Goal: Book appointment/travel/reservation: Book appointment/travel/reservation

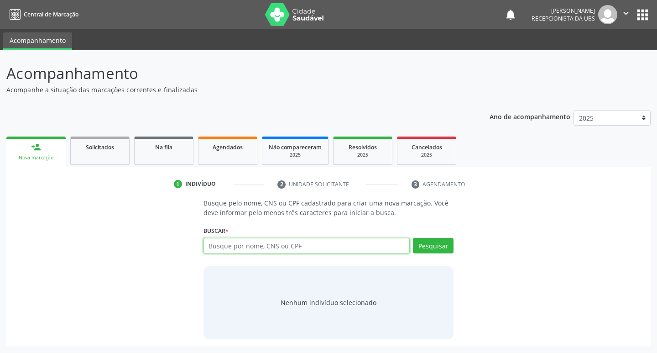
click at [298, 246] on input "text" at bounding box center [307, 246] width 207 height 16
type input "[PERSON_NAME] de sa"
click at [434, 245] on button "Pesquisar" at bounding box center [433, 246] width 41 height 16
type input "[PERSON_NAME] de sa"
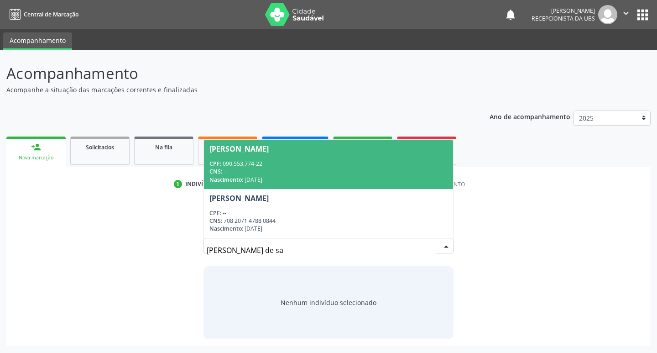
click at [332, 157] on span "Ester Henrique de Sa CPF: 090.553.774-22 CNS: -- Nascimento: 21/02/1989" at bounding box center [329, 164] width 250 height 49
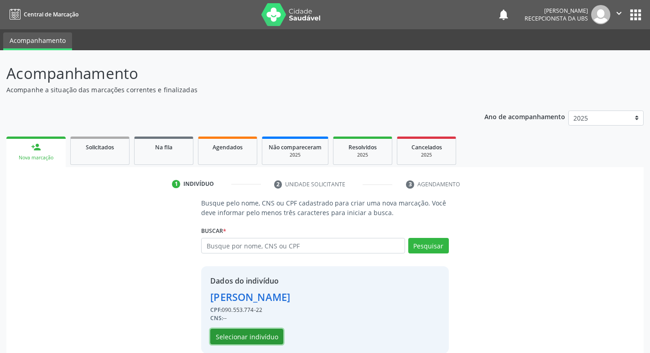
click at [274, 342] on button "Selecionar indivíduo" at bounding box center [246, 337] width 73 height 16
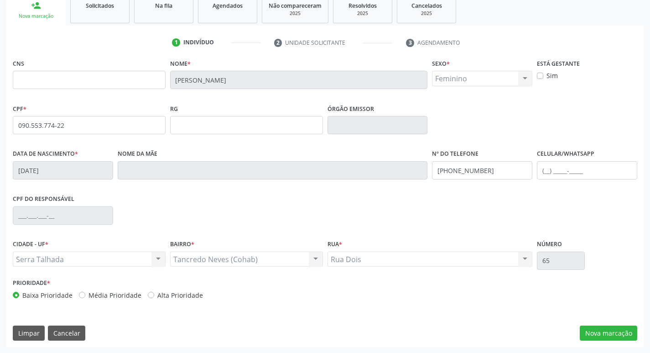
scroll to position [142, 0]
click at [615, 340] on button "Nova marcação" at bounding box center [609, 333] width 58 height 16
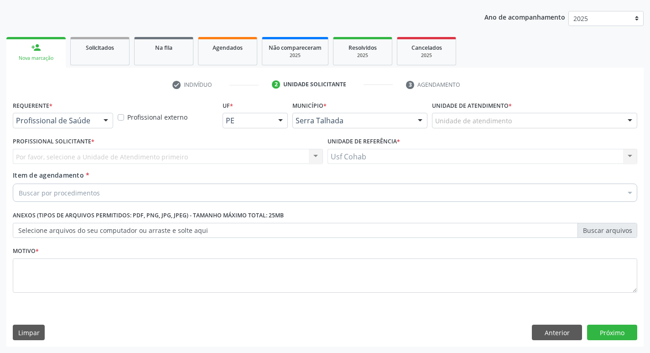
scroll to position [99, 0]
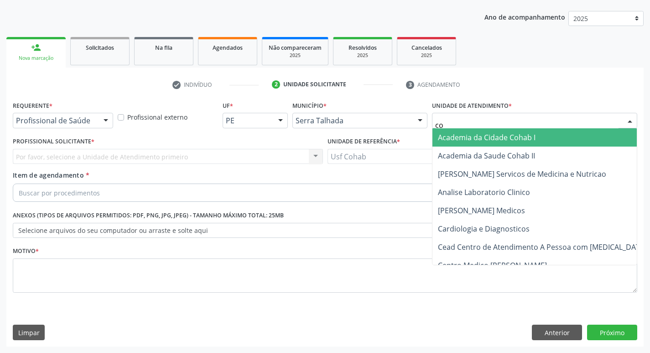
type input "coh"
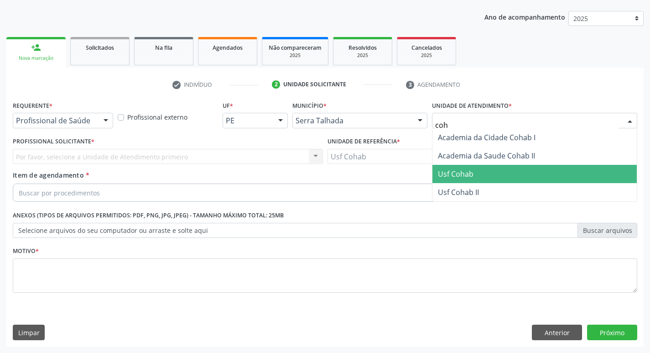
click at [461, 177] on span "Usf Cohab" at bounding box center [456, 174] width 36 height 10
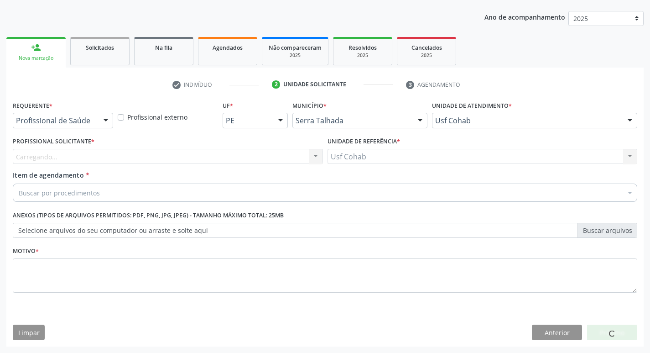
click at [215, 157] on div "Carregando... Nenhum resultado encontrado para: " " Não há nenhuma opção para s…" at bounding box center [168, 157] width 310 height 16
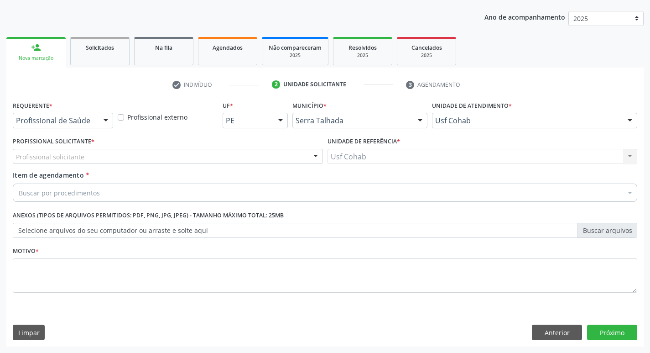
click at [215, 157] on div "Profissional solicitante" at bounding box center [168, 157] width 310 height 16
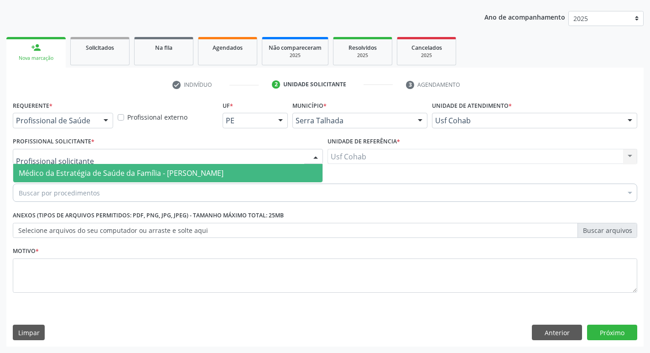
click at [147, 172] on span "Médico da Estratégia de Saúde da Família - [PERSON_NAME]" at bounding box center [121, 173] width 205 height 10
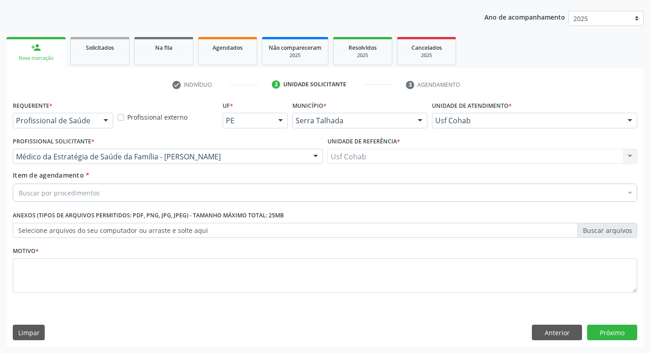
click at [106, 264] on div "Motivo *" at bounding box center [325, 268] width 625 height 48
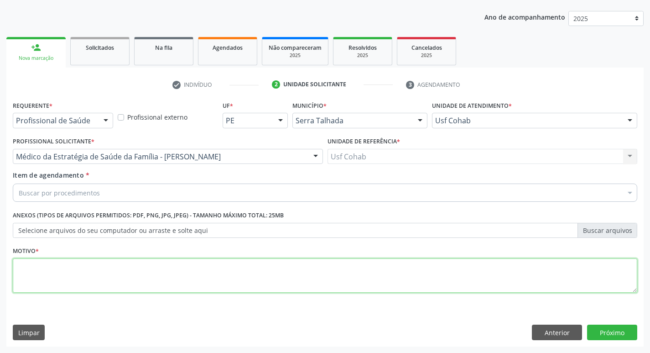
drag, startPoint x: 106, startPoint y: 274, endPoint x: 124, endPoint y: 273, distance: 17.9
click at [108, 274] on textarea at bounding box center [325, 275] width 625 height 35
type textarea "-"
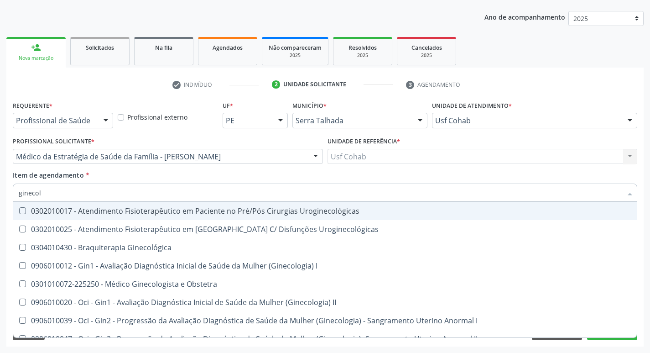
type input "ginecolo"
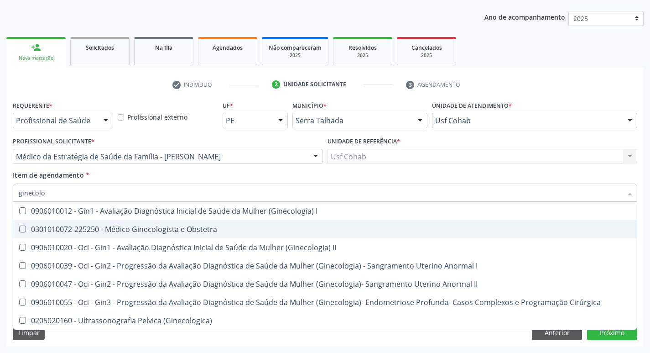
drag, startPoint x: 146, startPoint y: 222, endPoint x: 150, endPoint y: 222, distance: 4.6
click at [146, 223] on span "0301010072-225250 - Médico Ginecologista e Obstetra" at bounding box center [325, 229] width 624 height 18
checkbox Obstetra "true"
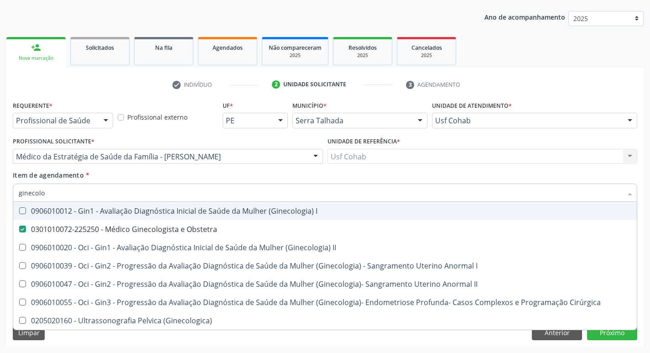
click at [1, 179] on div "Acompanhamento Acompanhe a situação das marcações correntes e finalizadas Relat…" at bounding box center [325, 152] width 650 height 402
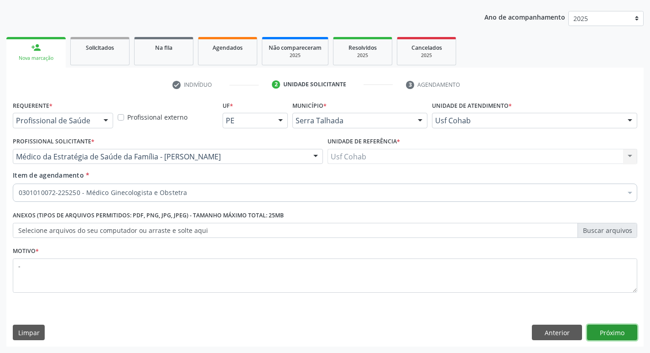
click at [620, 340] on button "Próximo" at bounding box center [612, 333] width 50 height 16
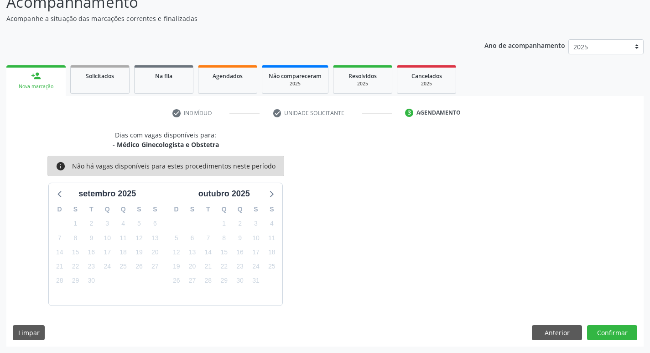
scroll to position [0, 0]
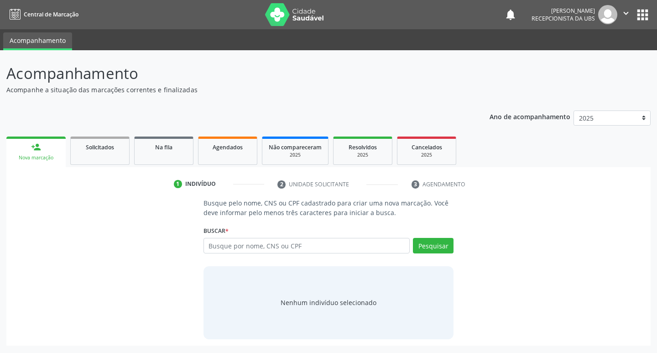
click at [285, 246] on input "text" at bounding box center [307, 246] width 207 height 16
type input "[PERSON_NAME] de sa"
click at [434, 252] on button "Pesquisar" at bounding box center [433, 246] width 41 height 16
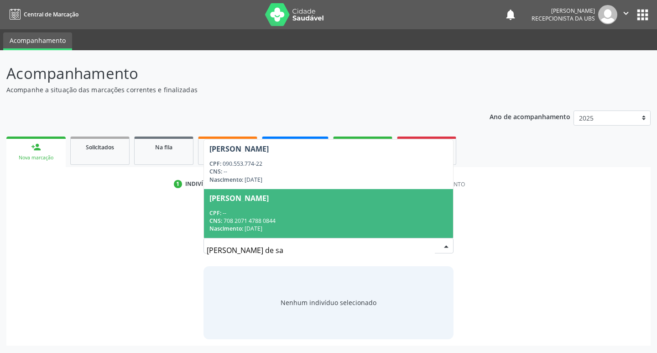
click at [269, 206] on span "Ester Henrique de Sa CPF: -- CNS: 708 2071 4788 0844 Nascimento: 21/02/1989" at bounding box center [329, 213] width 250 height 49
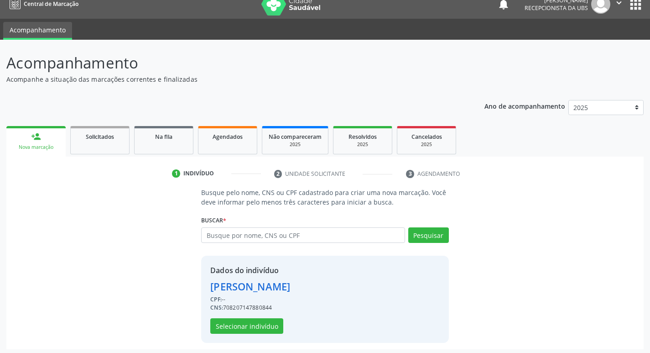
scroll to position [13, 0]
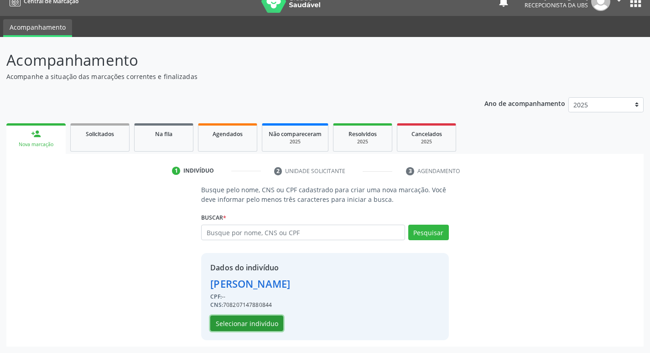
click at [226, 325] on button "Selecionar indivíduo" at bounding box center [246, 323] width 73 height 16
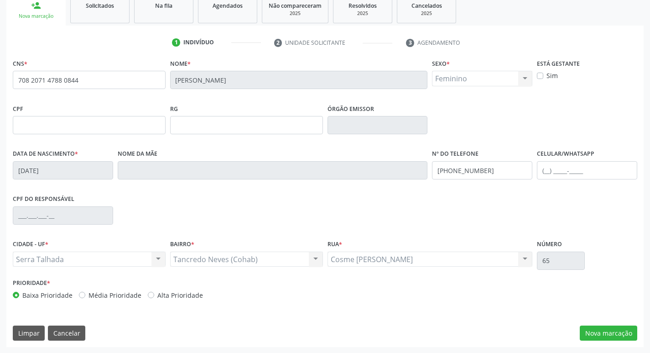
scroll to position [142, 0]
click at [603, 345] on div "CNS * 708 2071 4788 0844 Nome * Ester Henrique de Sa Sexo * Feminino Masculino …" at bounding box center [325, 201] width 638 height 290
click at [601, 337] on button "Nova marcação" at bounding box center [609, 333] width 58 height 16
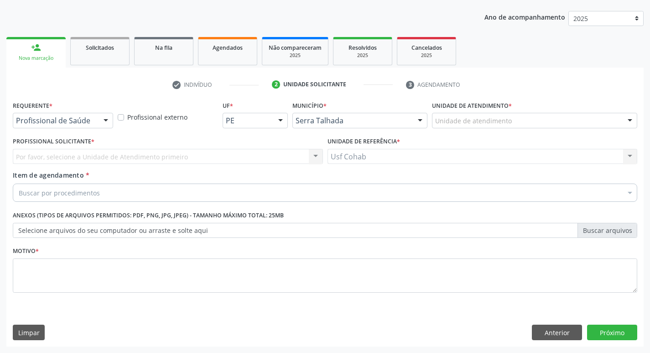
scroll to position [99, 0]
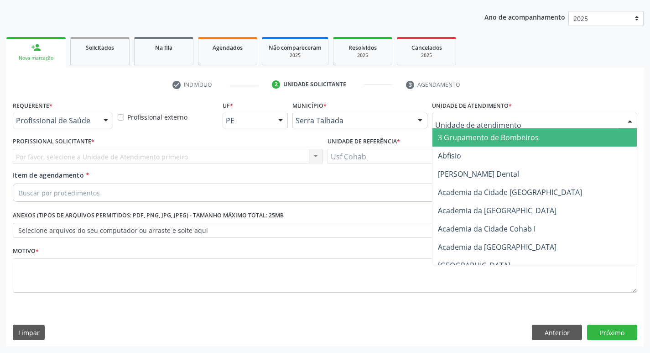
click at [467, 127] on div at bounding box center [534, 121] width 205 height 16
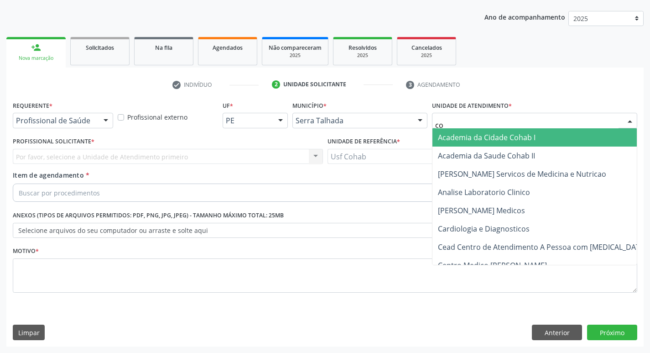
type input "coh"
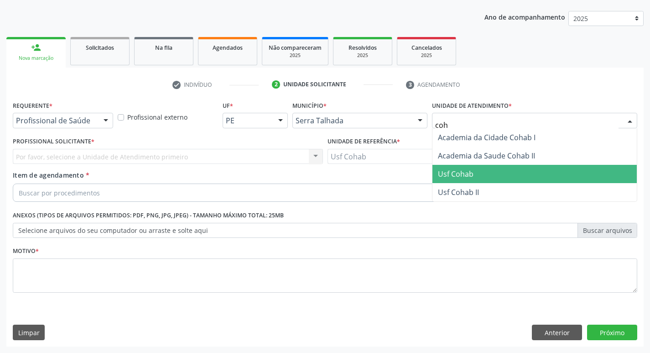
click at [463, 173] on span "Usf Cohab" at bounding box center [456, 174] width 36 height 10
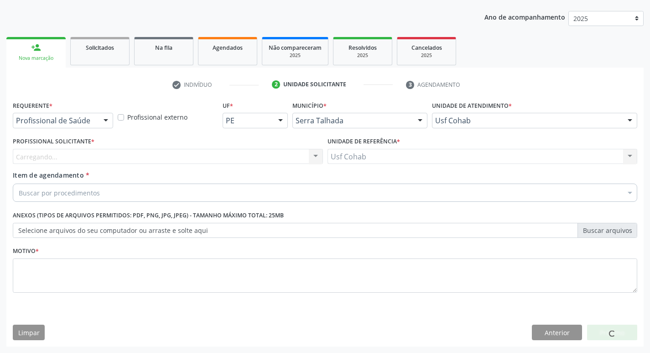
click at [61, 165] on div "Profissional Solicitante * Carregando... Nenhum resultado encontrado para: " " …" at bounding box center [167, 153] width 315 height 36
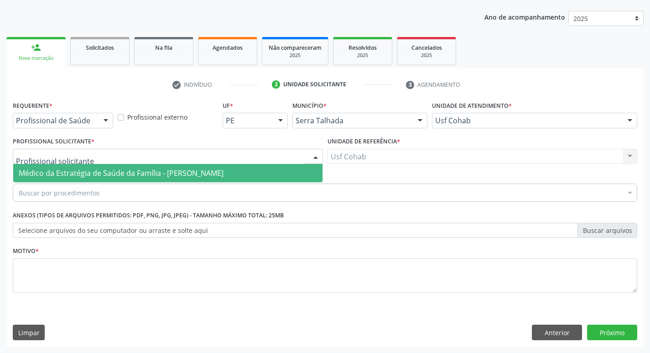
click at [73, 168] on span "Médico da Estratégia de Saúde da Família - [PERSON_NAME]" at bounding box center [121, 173] width 205 height 10
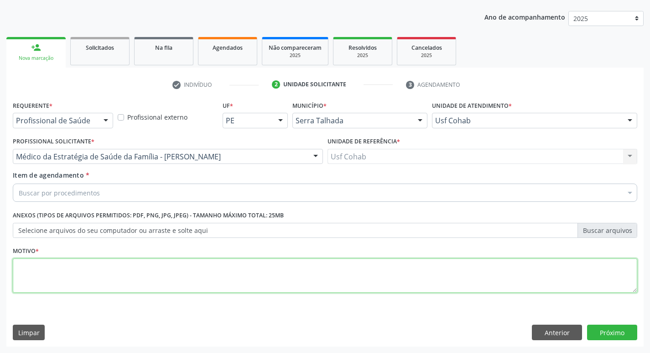
click at [78, 285] on textarea at bounding box center [325, 275] width 625 height 35
type textarea "-"
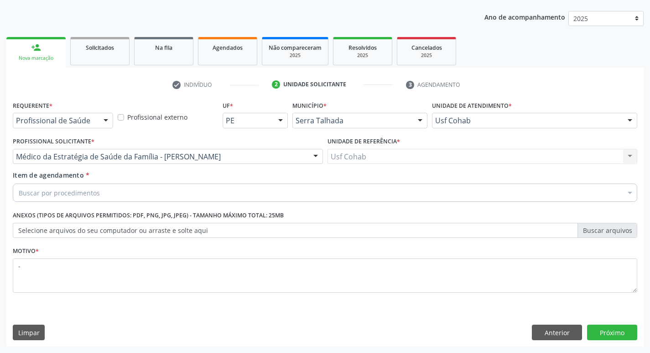
click at [161, 186] on div "Buscar por procedimentos" at bounding box center [325, 192] width 625 height 18
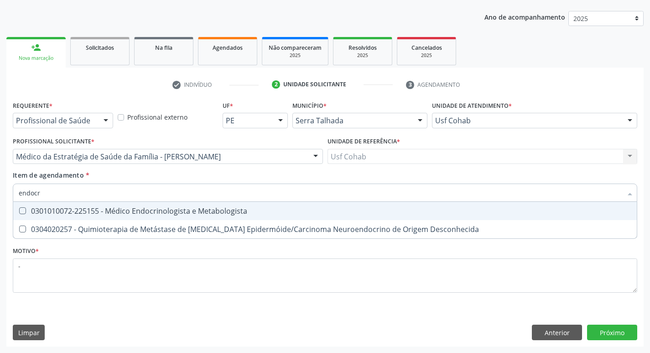
type input "endocri"
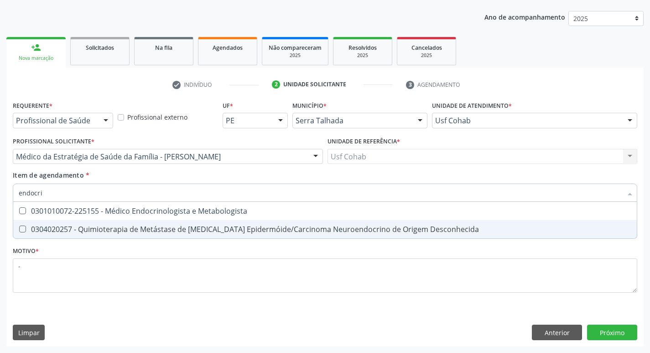
click at [163, 222] on span "0304020257 - Quimioterapia de Metástase de Carcinoma Epidermóide/Carcinoma Neur…" at bounding box center [325, 229] width 624 height 18
checkbox Desconhecida "false"
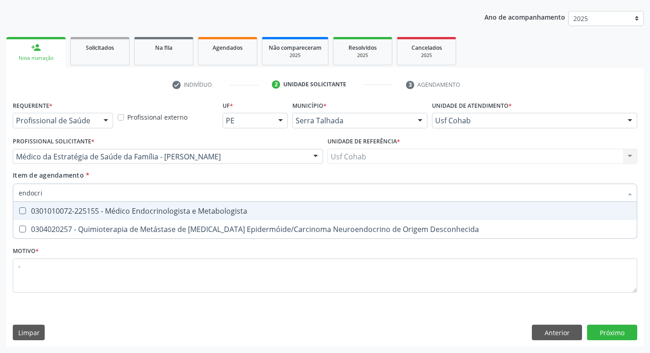
click at [167, 211] on div "0301010072-225155 - Médico Endocrinologista e Metabologista" at bounding box center [325, 210] width 613 height 7
checkbox Metabologista "true"
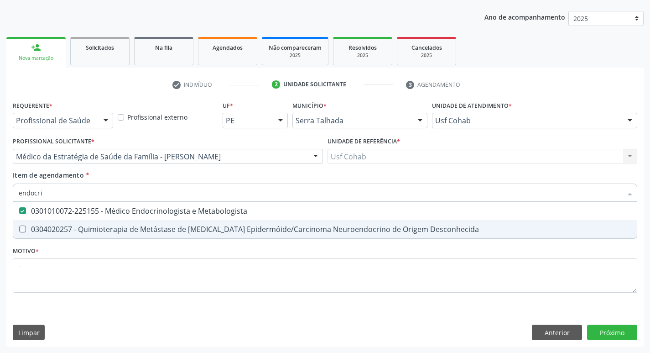
click at [467, 313] on div "Requerente * Profissional de Saúde Profissional de Saúde Paciente Nenhum result…" at bounding box center [325, 223] width 638 height 248
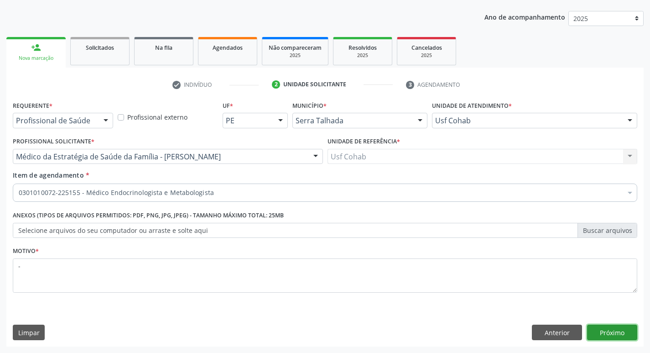
click at [601, 326] on button "Próximo" at bounding box center [612, 333] width 50 height 16
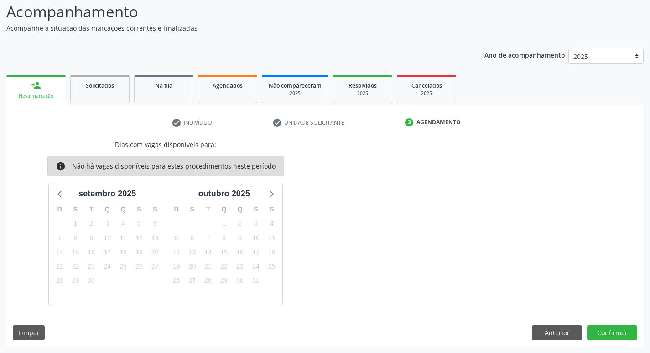
scroll to position [0, 0]
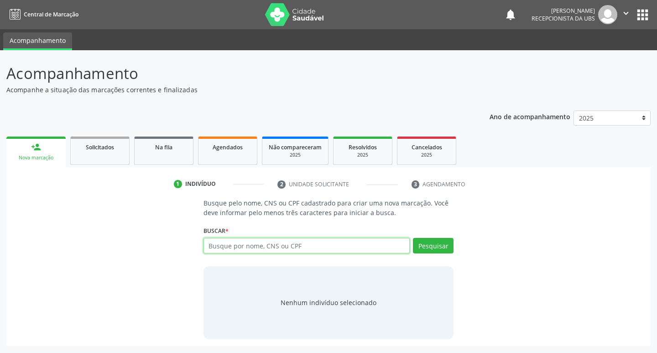
click at [251, 241] on input "text" at bounding box center [307, 246] width 207 height 16
type input "16669272448"
click at [425, 241] on button "Pesquisar" at bounding box center [433, 246] width 41 height 16
type input "16669272448"
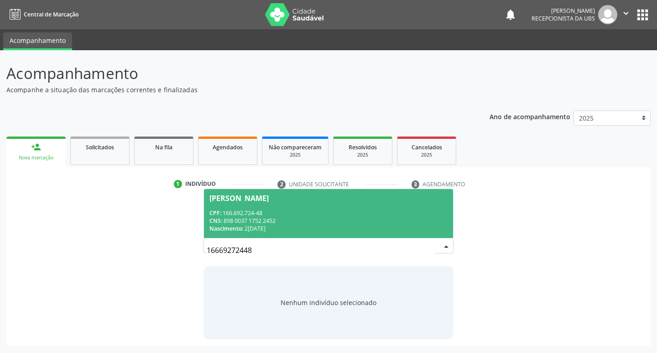
click at [310, 231] on div "Nascimento: [DATE]" at bounding box center [328, 229] width 239 height 8
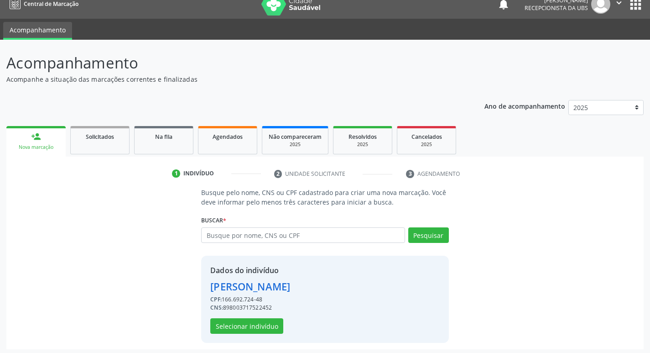
scroll to position [13, 0]
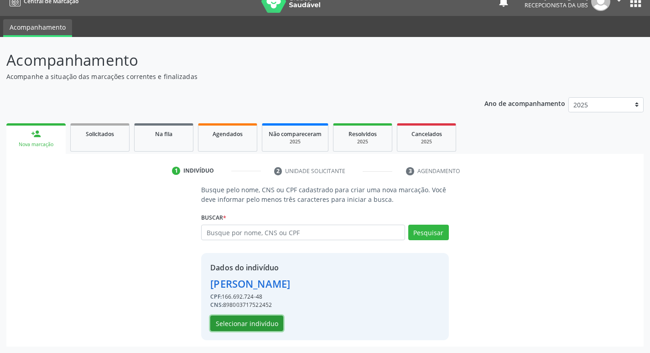
click at [260, 326] on button "Selecionar indivíduo" at bounding box center [246, 323] width 73 height 16
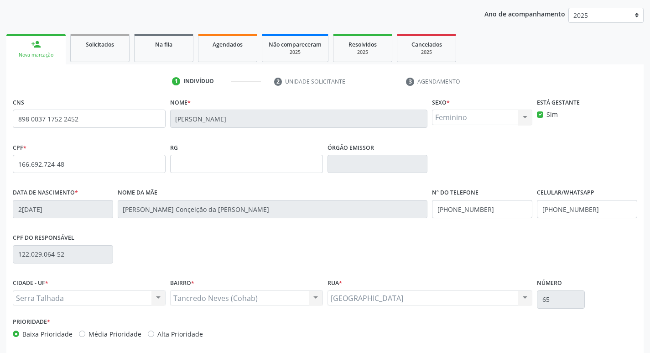
scroll to position [142, 0]
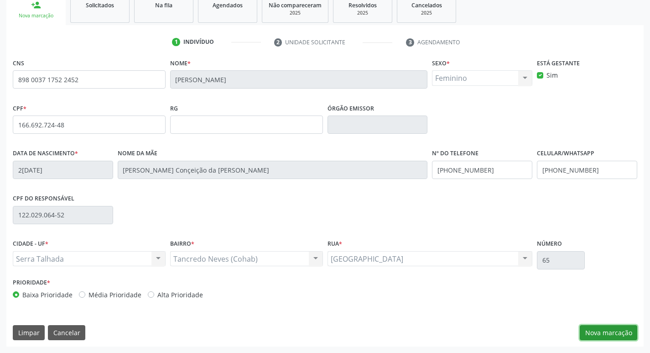
click at [599, 327] on button "Nova marcação" at bounding box center [609, 333] width 58 height 16
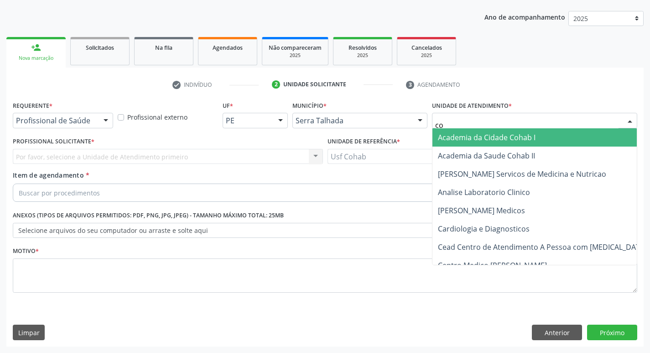
type input "coh"
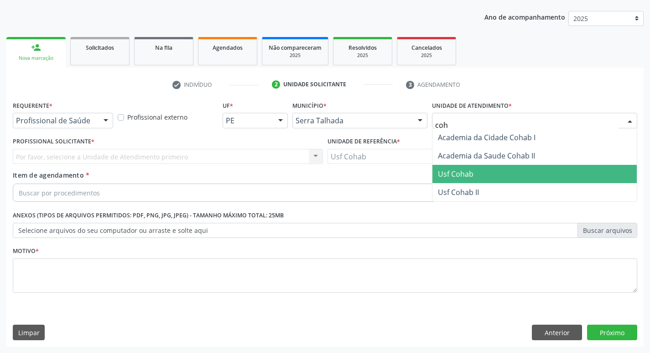
click at [476, 166] on span "Usf Cohab" at bounding box center [535, 174] width 204 height 18
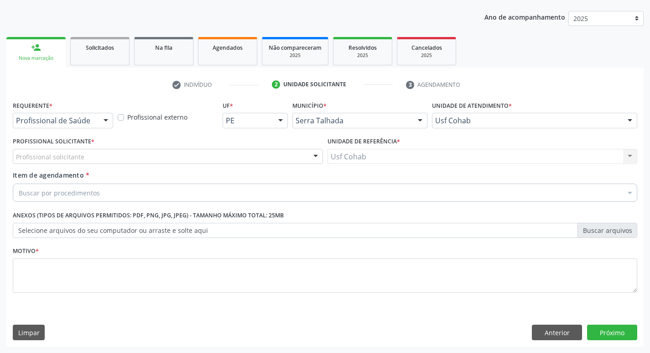
click at [168, 156] on div "Profissional solicitante" at bounding box center [168, 157] width 310 height 16
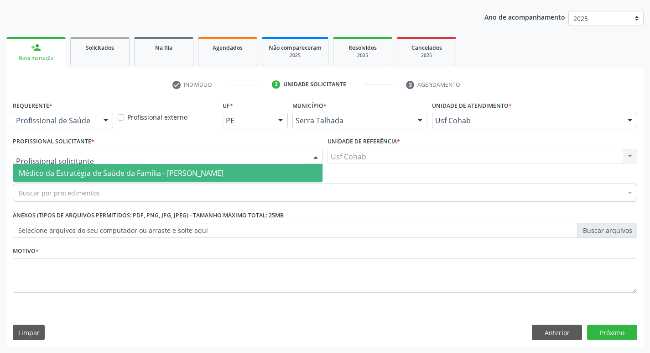
click at [168, 172] on span "Médico da Estratégia de Saúde da Família - [PERSON_NAME]" at bounding box center [121, 173] width 205 height 10
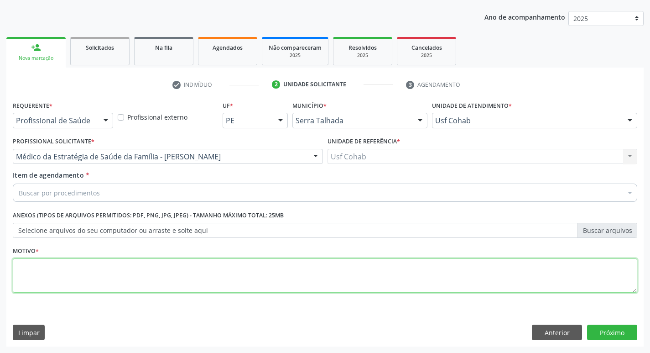
click at [117, 277] on textarea at bounding box center [325, 275] width 625 height 35
type textarea "-"
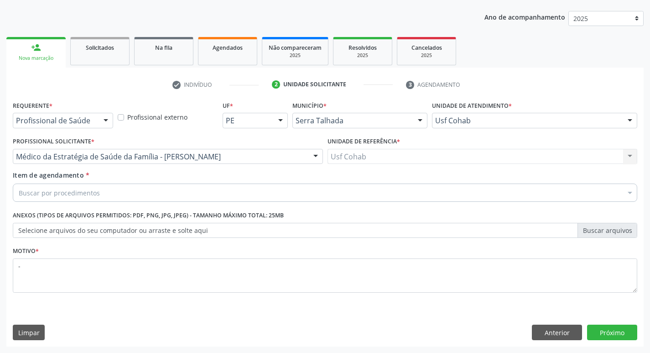
click at [150, 188] on div "Buscar por procedimentos" at bounding box center [325, 192] width 625 height 18
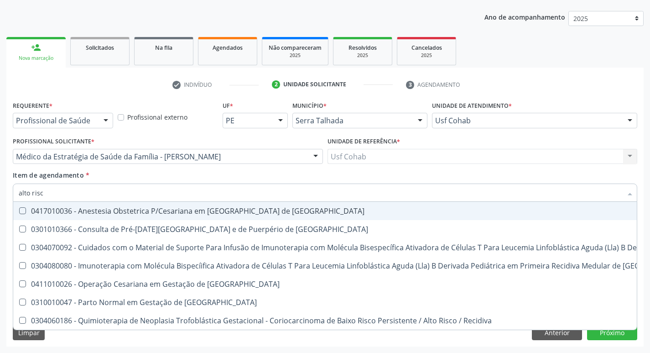
type input "alto risco"
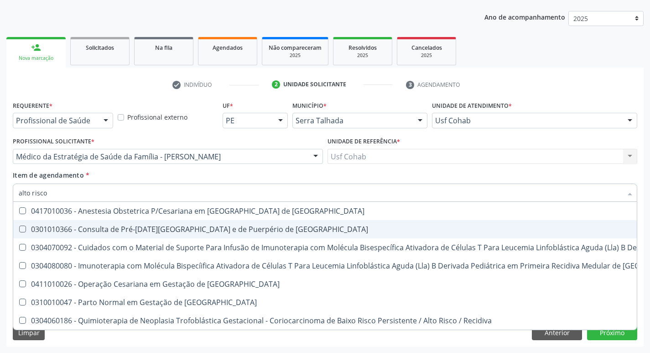
click at [131, 232] on div "0301010366 - Consulta de Pré-[DATE][GEOGRAPHIC_DATA] e de Puerpério de [GEOGRAP…" at bounding box center [487, 228] width 937 height 7
checkbox Risco "true"
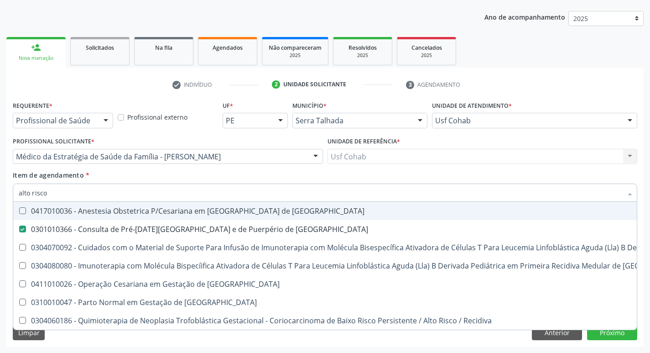
click at [6, 185] on div "Acompanhamento Acompanhe a situação das marcações correntes e finalizadas Relat…" at bounding box center [325, 152] width 650 height 402
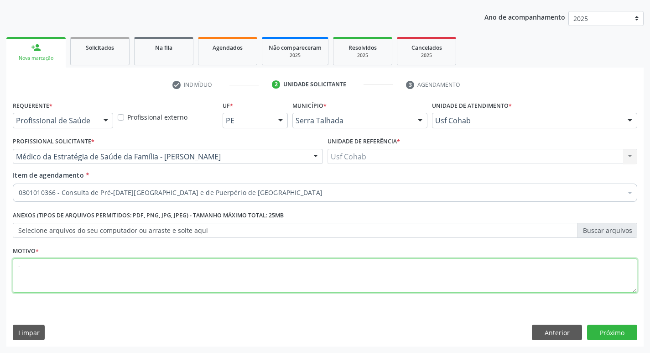
click at [233, 270] on textarea "-" at bounding box center [325, 275] width 625 height 35
type textarea "Gestante"
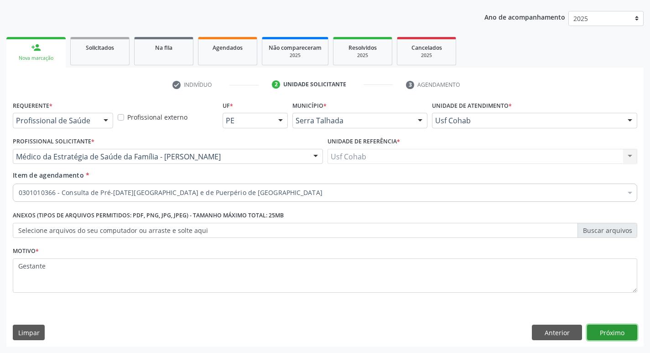
click at [619, 336] on button "Próximo" at bounding box center [612, 333] width 50 height 16
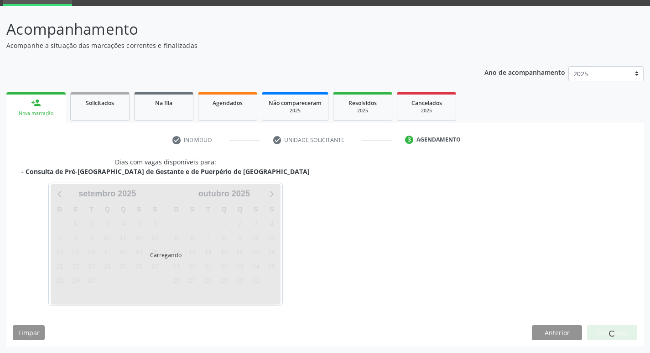
scroll to position [44, 0]
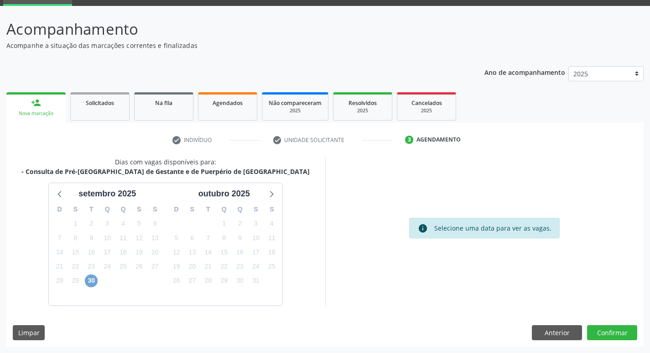
click at [89, 275] on span "30" at bounding box center [91, 280] width 13 height 13
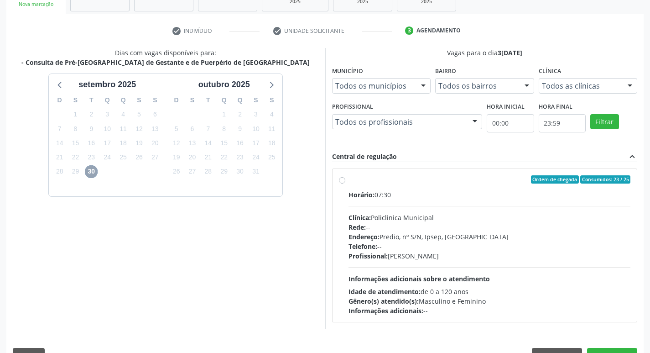
scroll to position [176, 0]
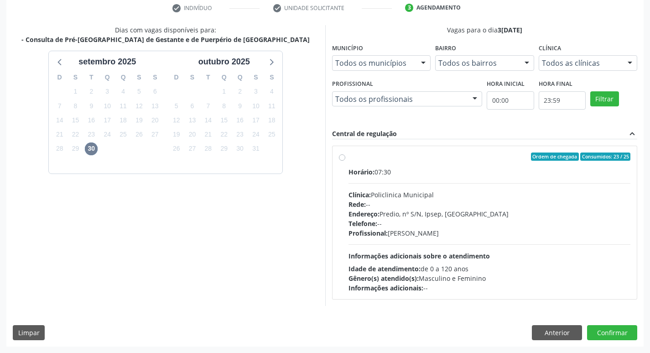
click at [440, 237] on div "Profissional: [PERSON_NAME]" at bounding box center [490, 233] width 283 height 10
click at [346, 161] on input "Ordem de chegada Consumidos: 23 / 25 Horário: 07:30 Clínica: Policlinica Munici…" at bounding box center [342, 156] width 6 height 8
radio input "true"
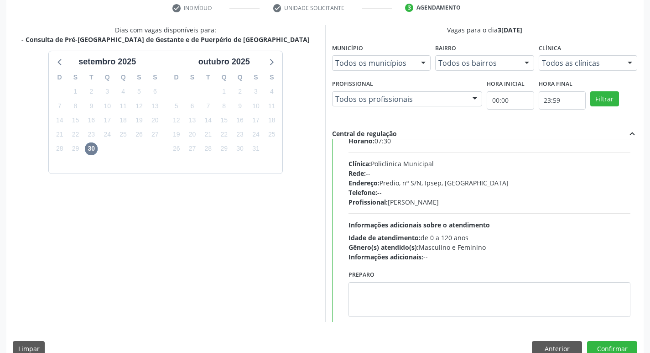
scroll to position [45, 0]
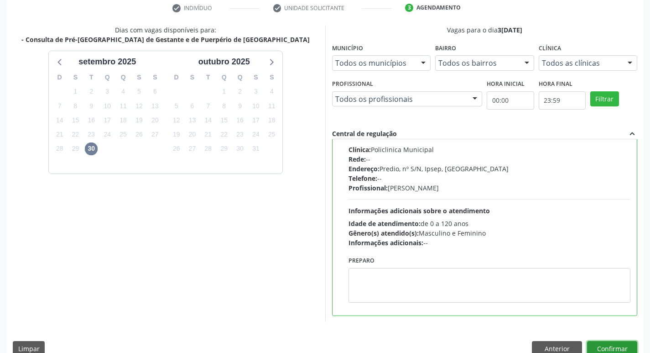
click at [611, 346] on button "Confirmar" at bounding box center [612, 349] width 50 height 16
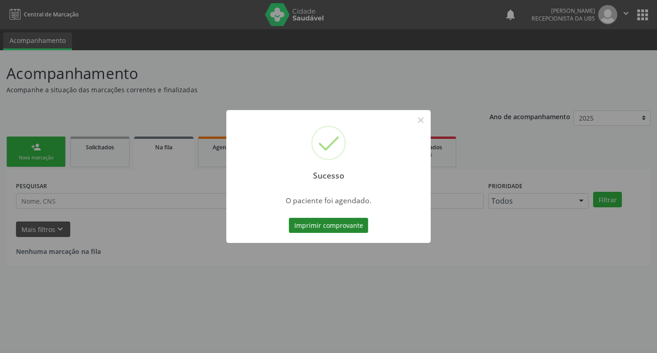
click at [343, 220] on button "Imprimir comprovante" at bounding box center [328, 226] width 79 height 16
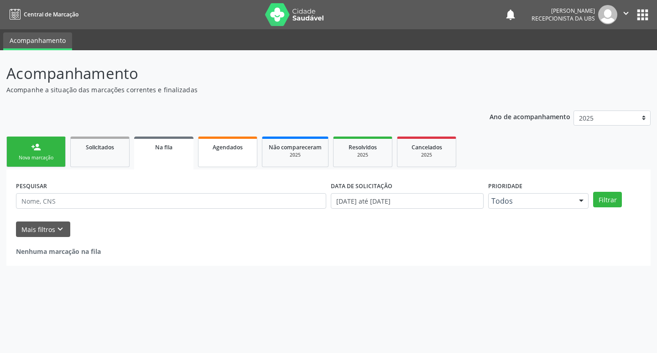
click at [246, 155] on link "Agendados" at bounding box center [227, 151] width 59 height 31
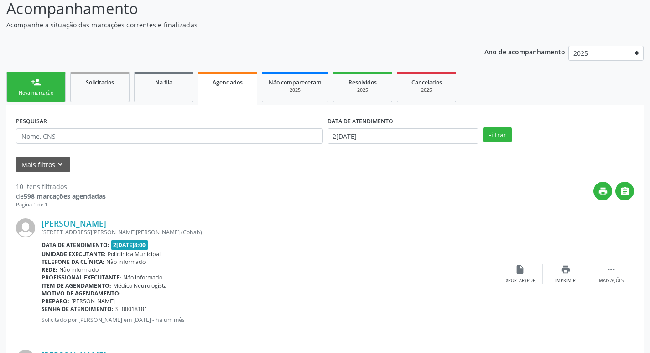
scroll to position [20, 0]
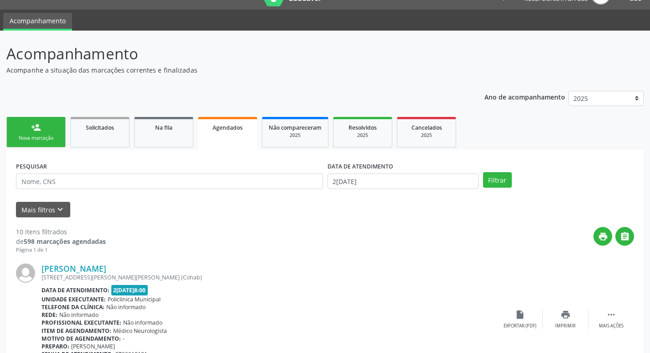
click at [402, 169] on div "DATA DE ATENDIMENTO" at bounding box center [403, 166] width 151 height 14
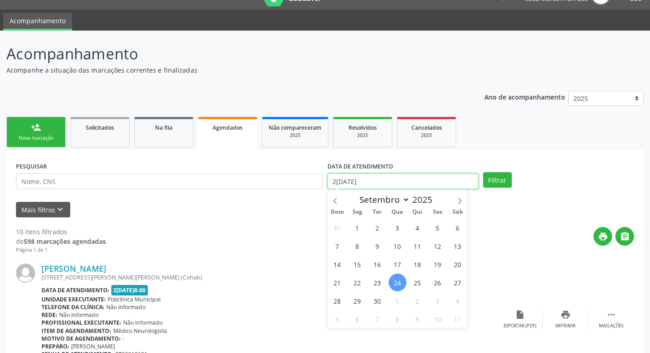
click at [396, 178] on input "2[DATE]" at bounding box center [403, 181] width 151 height 16
click at [419, 278] on span "25" at bounding box center [418, 282] width 18 height 18
type input "2[DATE]"
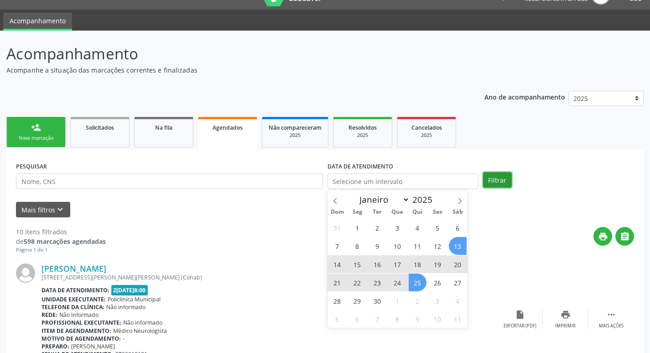
click at [501, 181] on button "Filtrar" at bounding box center [497, 180] width 29 height 16
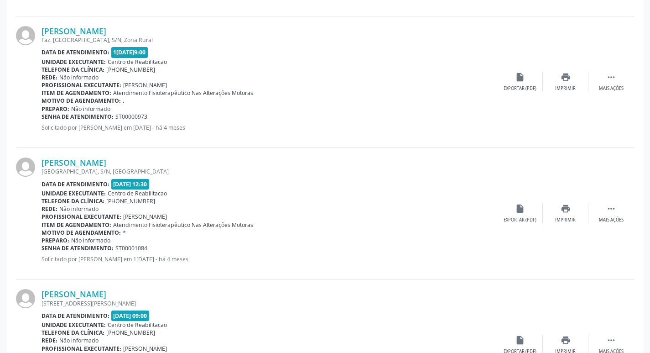
scroll to position [1563, 0]
